Goal: Use online tool/utility: Utilize a website feature to perform a specific function

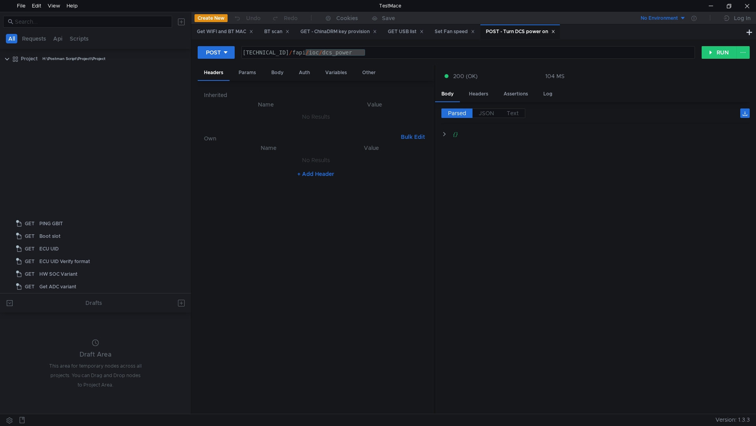
scroll to position [357, 0]
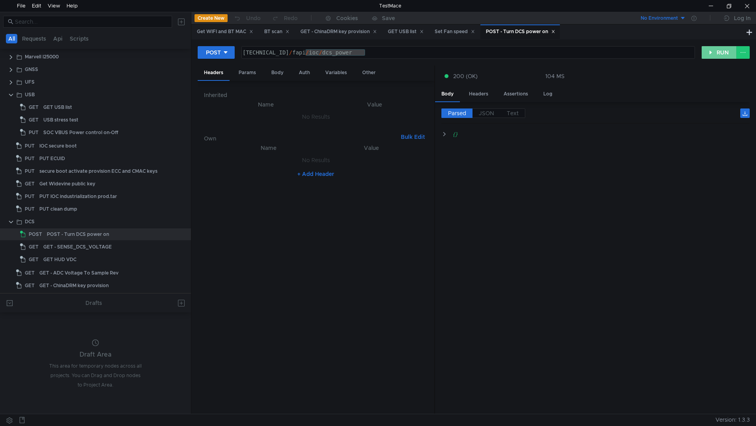
click at [730, 50] on button "RUN" at bounding box center [719, 52] width 35 height 13
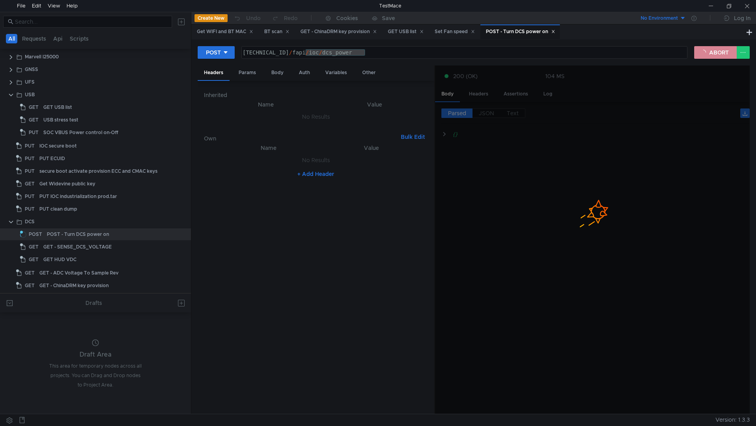
click at [721, 56] on button "ABORT" at bounding box center [716, 52] width 43 height 13
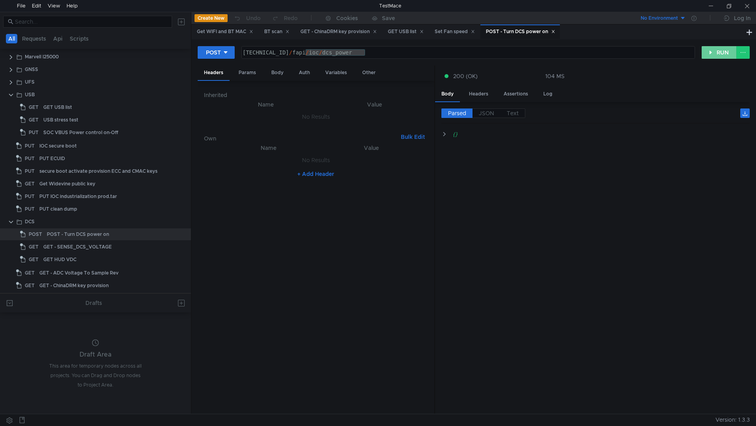
click at [727, 54] on button "RUN" at bounding box center [719, 52] width 35 height 13
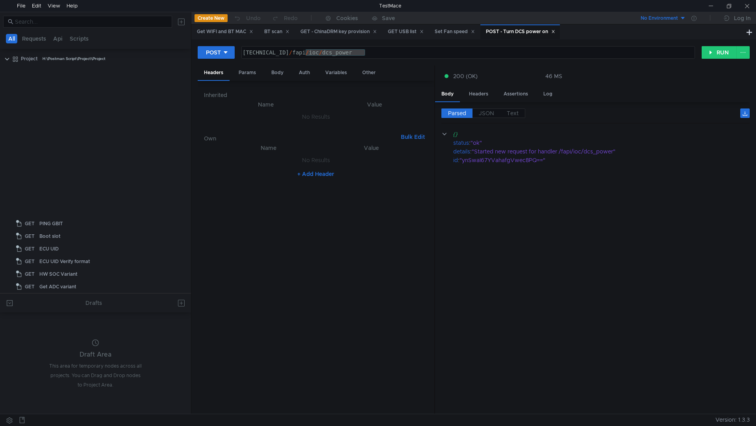
scroll to position [357, 0]
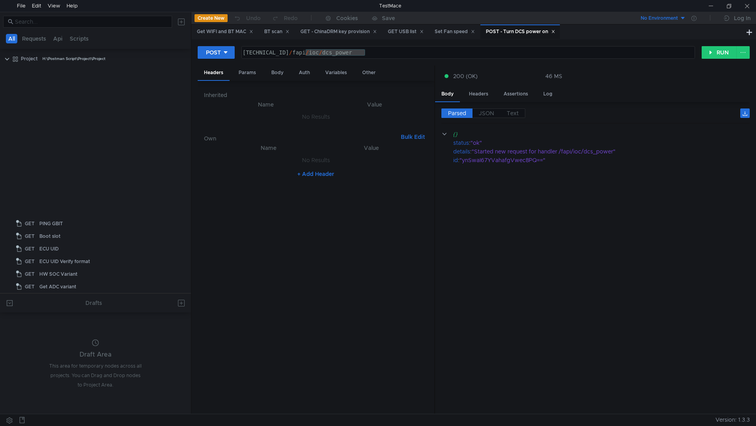
scroll to position [357, 0]
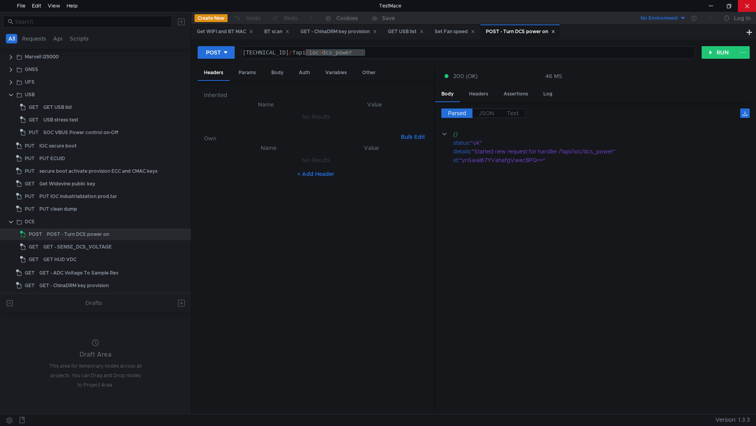
drag, startPoint x: 738, startPoint y: 0, endPoint x: 756, endPoint y: 0, distance: 18.5
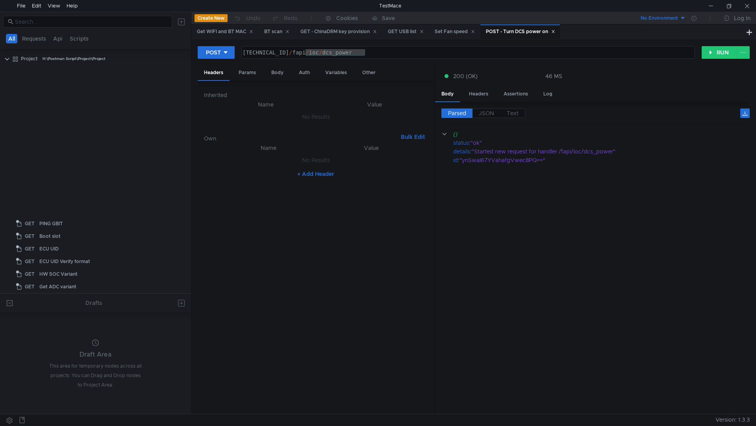
scroll to position [357, 0]
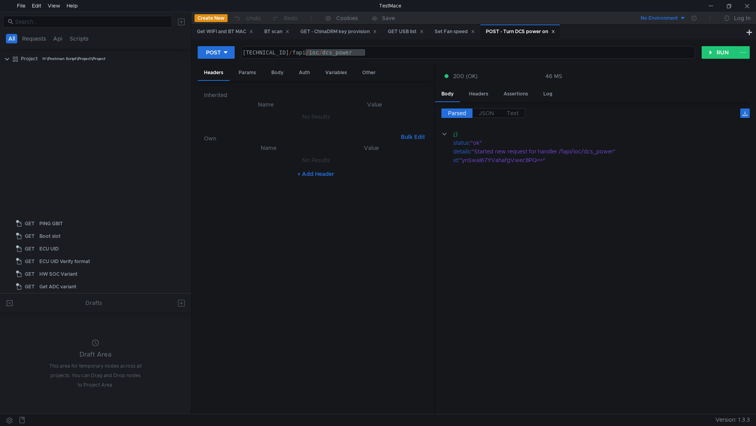
scroll to position [357, 0]
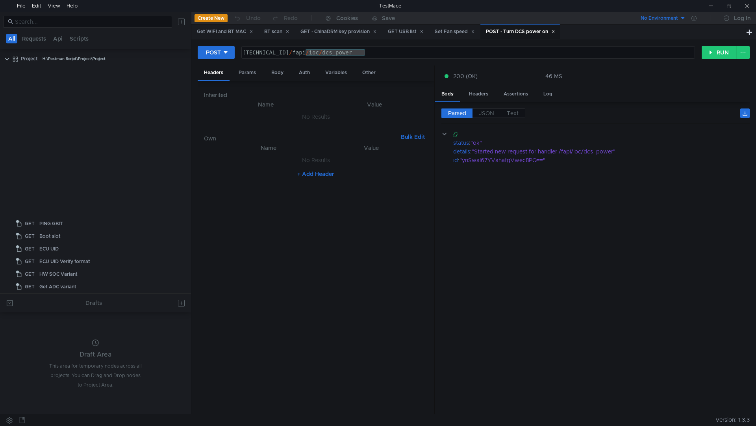
scroll to position [357, 0]
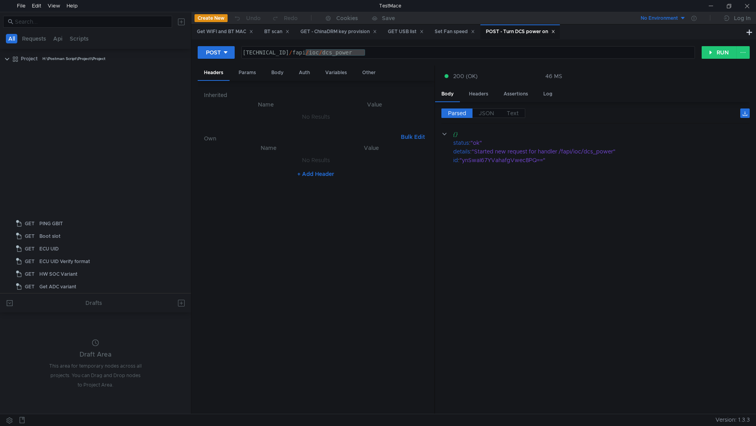
scroll to position [357, 0]
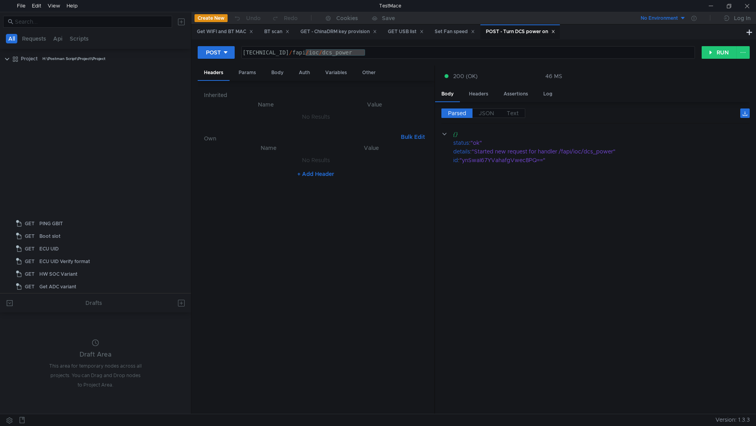
scroll to position [357, 0]
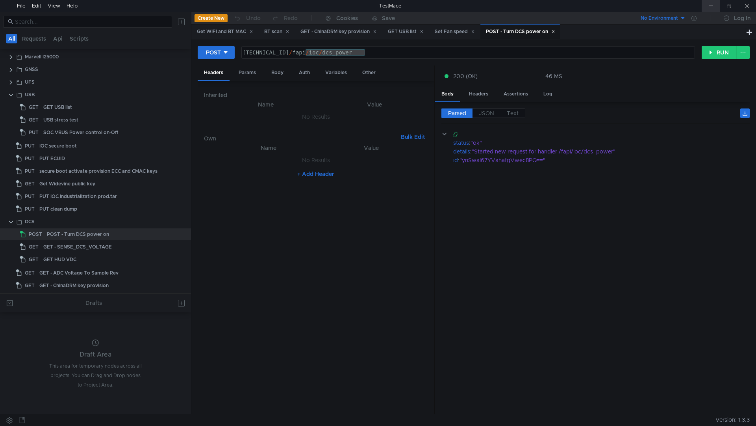
click at [715, 5] on div at bounding box center [711, 6] width 18 height 12
